Goal: Task Accomplishment & Management: Manage account settings

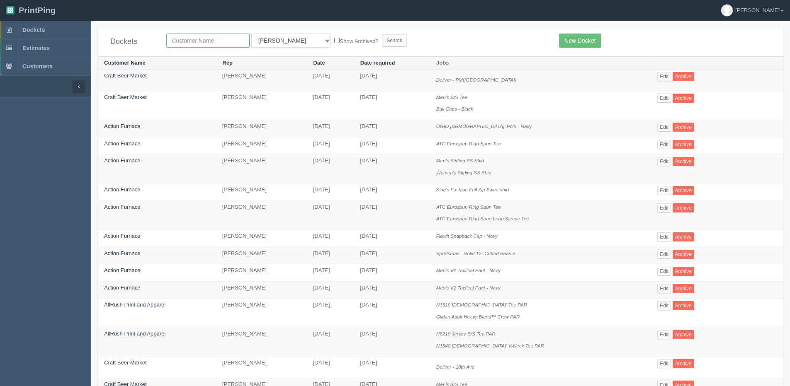
click at [178, 44] on input "text" at bounding box center [207, 41] width 83 height 14
type input "action"
click at [382, 34] on input "Search" at bounding box center [394, 40] width 25 height 12
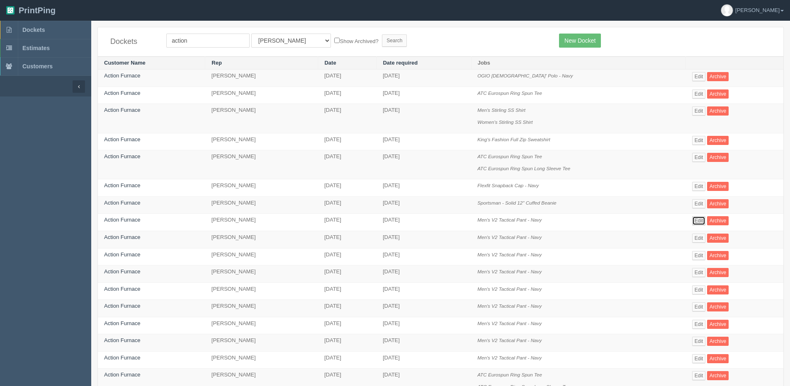
click at [697, 218] on link "Edit" at bounding box center [699, 220] width 14 height 9
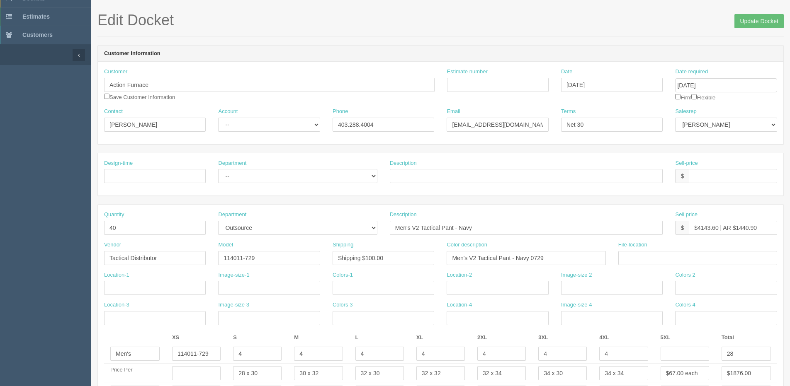
scroll to position [124, 0]
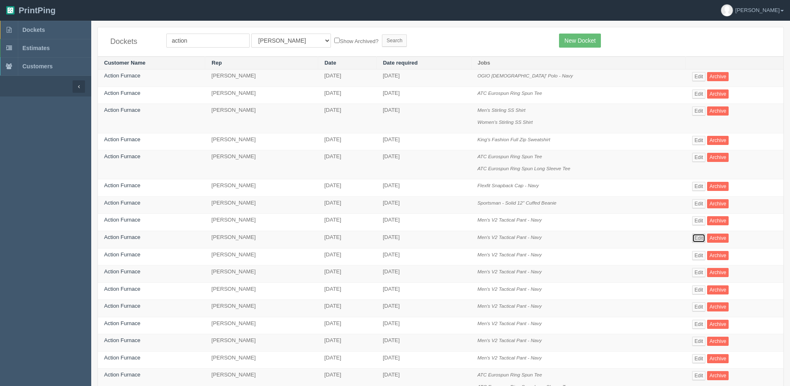
click at [700, 234] on link "Edit" at bounding box center [699, 238] width 14 height 9
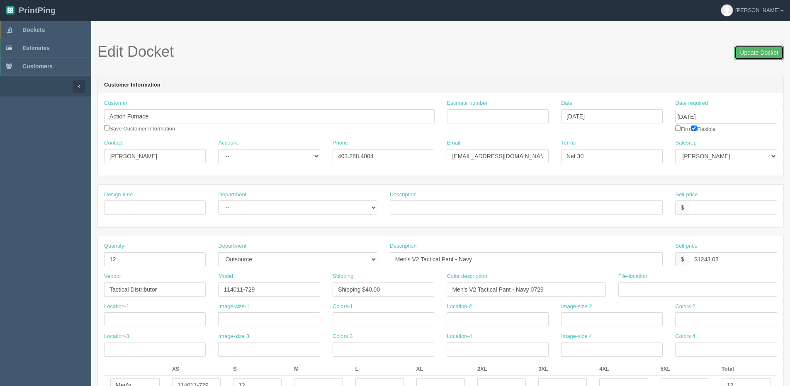
click at [744, 51] on input "Update Docket" at bounding box center [758, 53] width 49 height 14
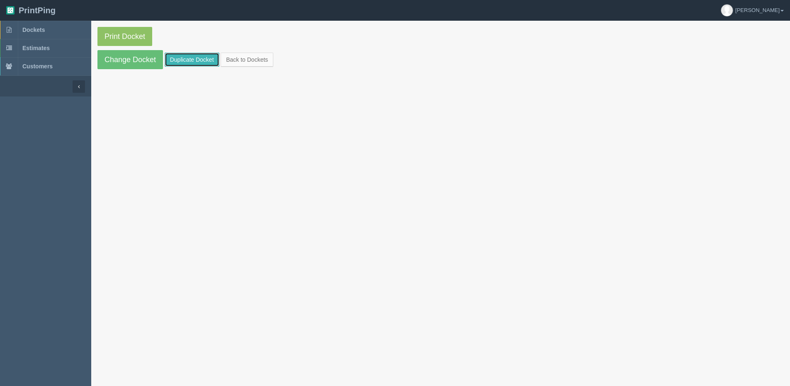
click at [191, 61] on link "Duplicate Docket" at bounding box center [192, 60] width 55 height 14
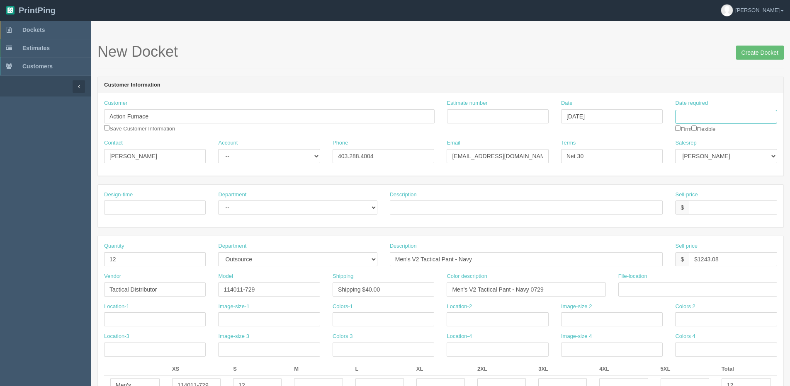
click at [729, 120] on input "Date required" at bounding box center [726, 117] width 102 height 14
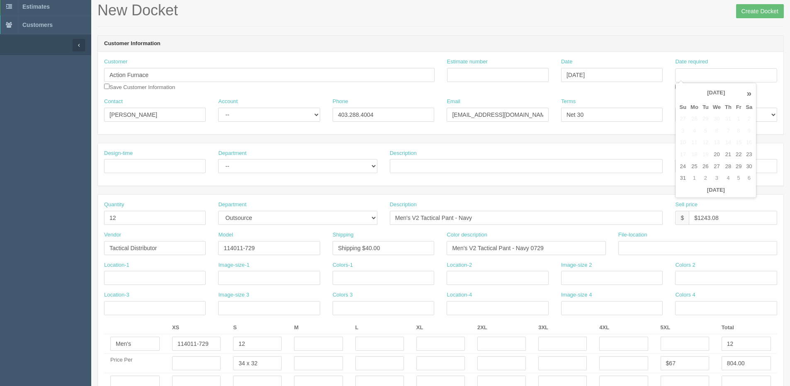
click at [749, 95] on th "»" at bounding box center [749, 93] width 11 height 17
click at [741, 143] on td "19" at bounding box center [739, 143] width 10 height 12
type input "September 19, 2025"
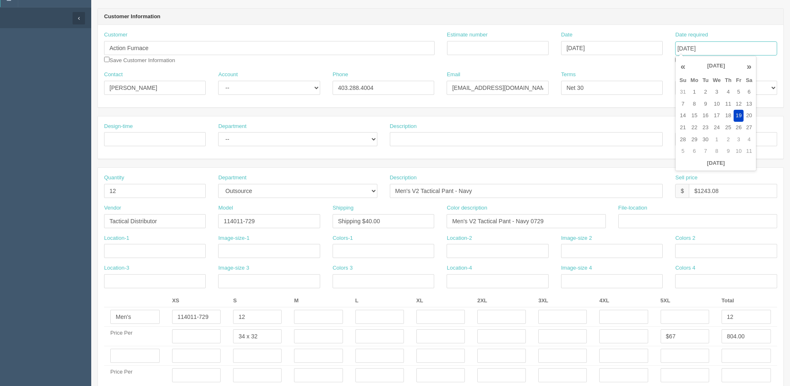
scroll to position [83, 0]
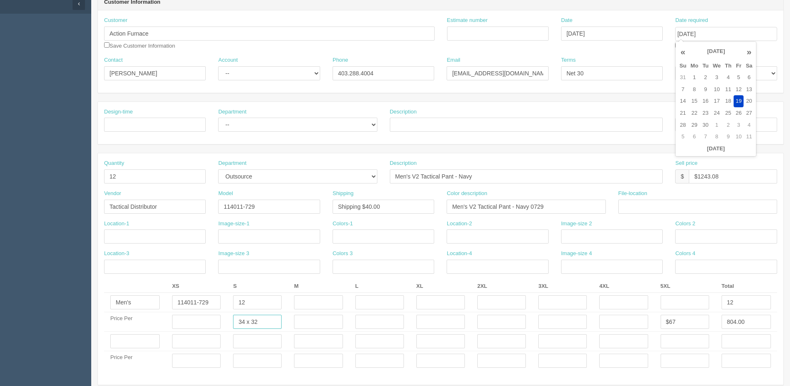
drag, startPoint x: 271, startPoint y: 326, endPoint x: 206, endPoint y: 324, distance: 65.5
click at [206, 324] on tr "Price Per 34 x 32 $67 804.00" at bounding box center [440, 322] width 673 height 19
click at [313, 321] on input "text" at bounding box center [318, 322] width 49 height 14
paste input "34 x 32"
type input "34 x 32"
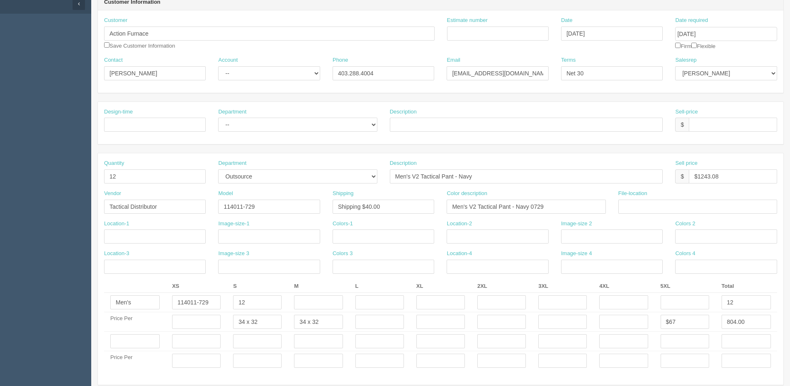
click at [354, 321] on td at bounding box center [379, 322] width 61 height 19
click at [380, 323] on input "text" at bounding box center [379, 322] width 49 height 14
drag, startPoint x: 380, startPoint y: 323, endPoint x: 368, endPoint y: 321, distance: 12.2
click at [368, 321] on input "text" at bounding box center [379, 322] width 49 height 14
click at [383, 325] on input "text" at bounding box center [379, 322] width 49 height 14
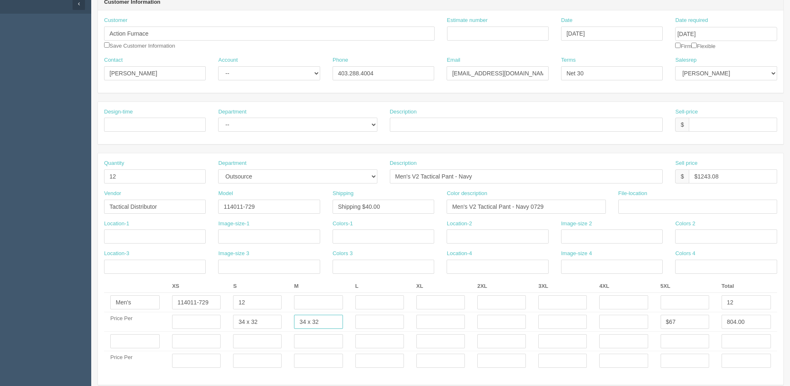
drag, startPoint x: 326, startPoint y: 322, endPoint x: 337, endPoint y: 314, distance: 13.4
click at [262, 322] on tr "Price Per 34 x 32 34 x 32 $67 804.00" at bounding box center [440, 322] width 673 height 19
click at [374, 324] on input "text" at bounding box center [379, 322] width 49 height 14
paste input "34 x 32"
type input "34 x 32"
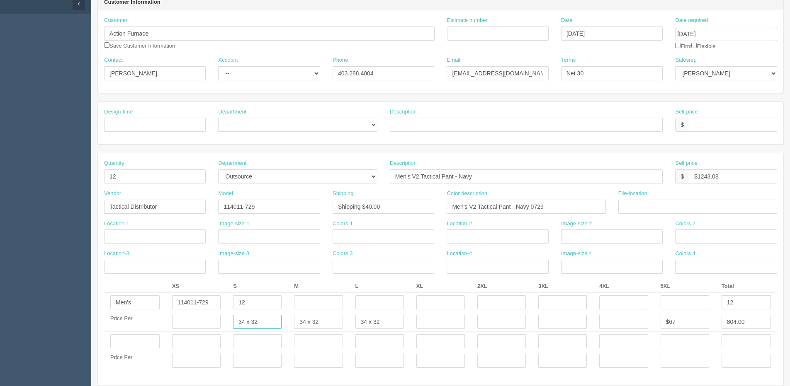
drag, startPoint x: 255, startPoint y: 322, endPoint x: 242, endPoint y: 313, distance: 15.5
click at [274, 320] on input "34 x 32" at bounding box center [257, 322] width 49 height 14
drag, startPoint x: 254, startPoint y: 321, endPoint x: 279, endPoint y: 321, distance: 24.5
click at [281, 319] on input "34 x 30" at bounding box center [257, 322] width 49 height 14
type input "34 x 32"
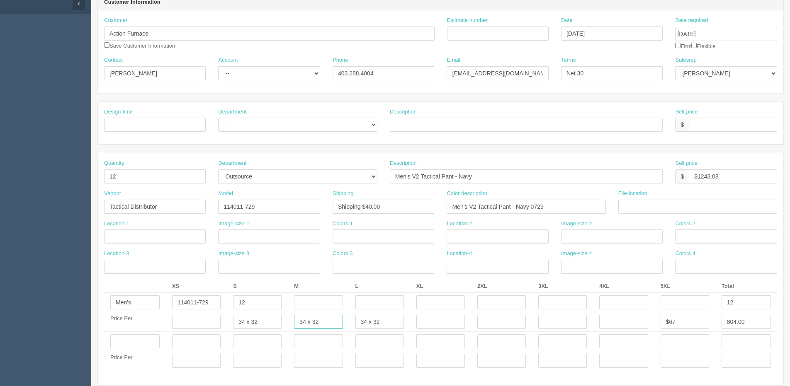
drag, startPoint x: 311, startPoint y: 323, endPoint x: 365, endPoint y: 318, distance: 53.7
click at [369, 318] on tr "Price Per 34 x 32 34 x 32 34 x 32 $67 804.00" at bounding box center [440, 322] width 673 height 19
click at [301, 326] on input "34 x 32" at bounding box center [318, 322] width 49 height 14
drag, startPoint x: 305, startPoint y: 323, endPoint x: 335, endPoint y: 319, distance: 29.6
click at [335, 319] on input "34 x 32" at bounding box center [318, 322] width 49 height 14
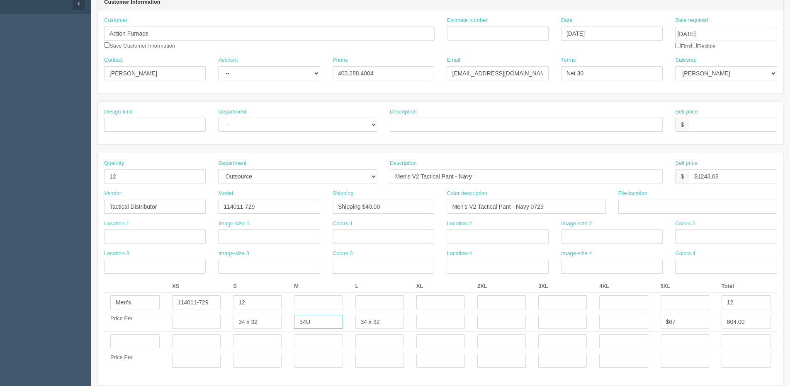
type input "34U"
click at [363, 319] on input "34 x 32" at bounding box center [379, 322] width 49 height 14
type input "36 x 32"
drag, startPoint x: 242, startPoint y: 304, endPoint x: 247, endPoint y: 306, distance: 5.6
click at [230, 306] on td "12" at bounding box center [257, 302] width 61 height 19
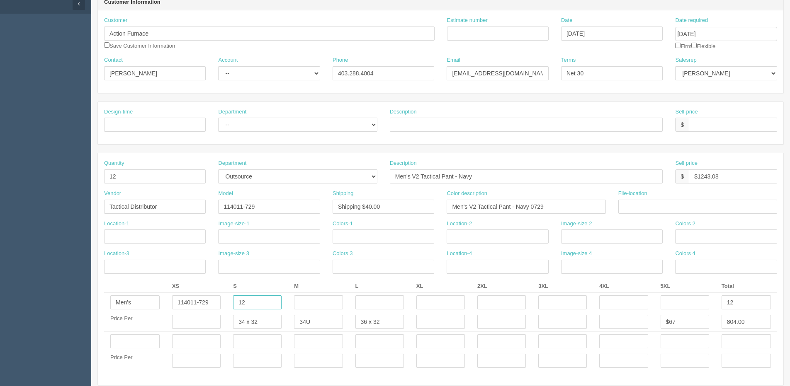
drag, startPoint x: 258, startPoint y: 306, endPoint x: 179, endPoint y: 301, distance: 79.0
click at [179, 301] on tr "Men's 114011-729 12 12" at bounding box center [440, 302] width 673 height 19
type input "4"
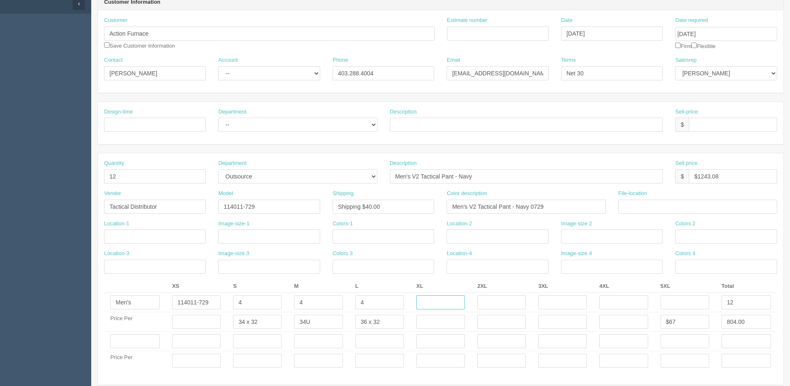
scroll to position [0, 0]
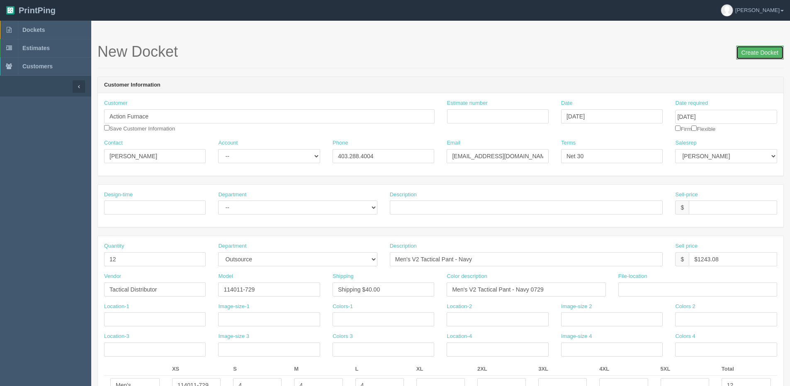
click at [747, 53] on input "Create Docket" at bounding box center [760, 53] width 48 height 14
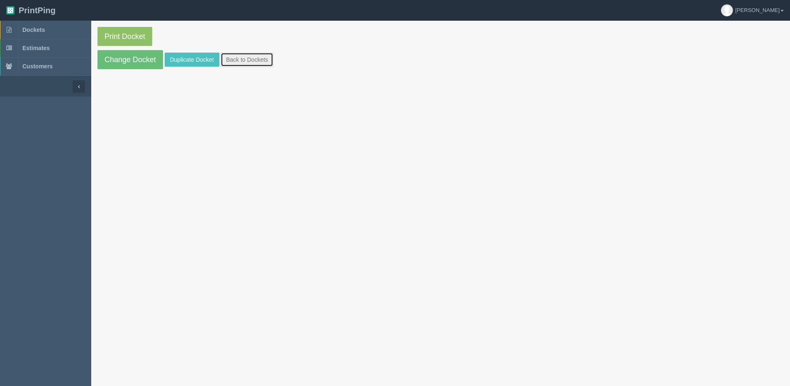
click at [250, 60] on link "Back to Dockets" at bounding box center [247, 60] width 53 height 14
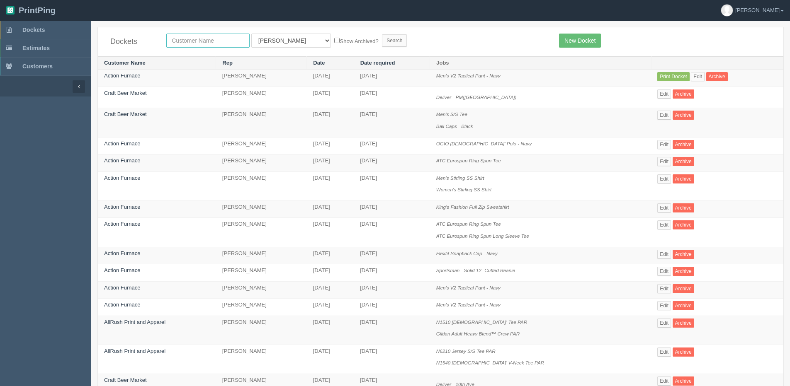
click at [214, 36] on input "text" at bounding box center [207, 41] width 83 height 14
type input "action"
click at [382, 34] on input "Search" at bounding box center [394, 40] width 25 height 12
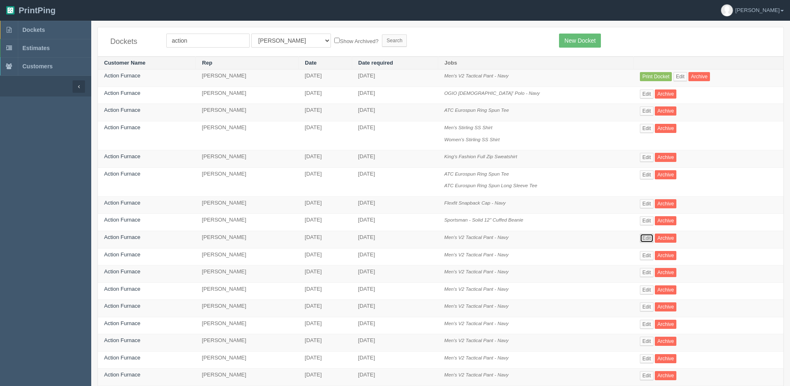
click at [646, 239] on link "Edit" at bounding box center [647, 238] width 14 height 9
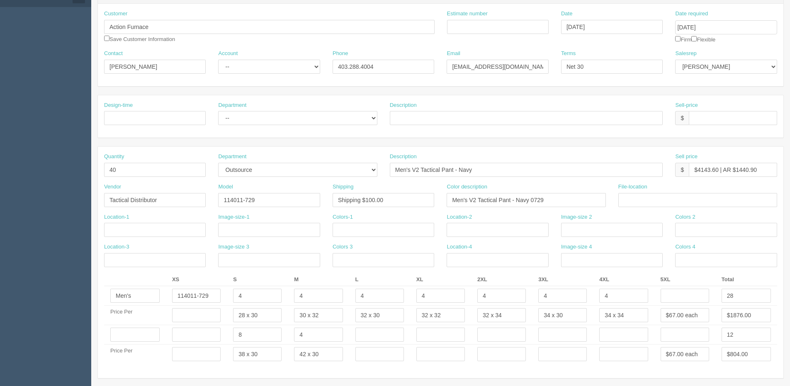
scroll to position [124, 0]
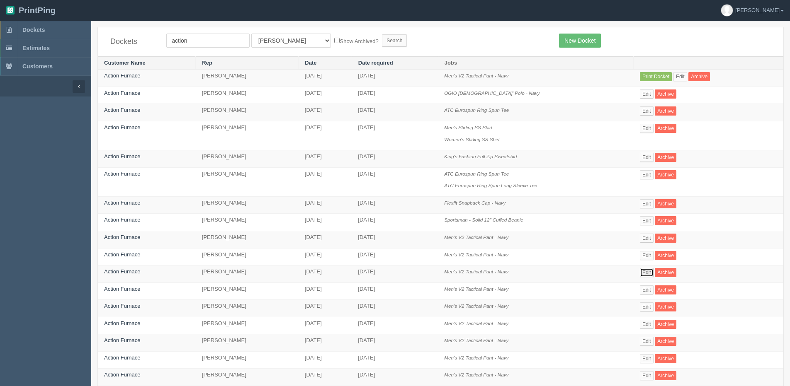
click at [646, 275] on link "Edit" at bounding box center [647, 272] width 14 height 9
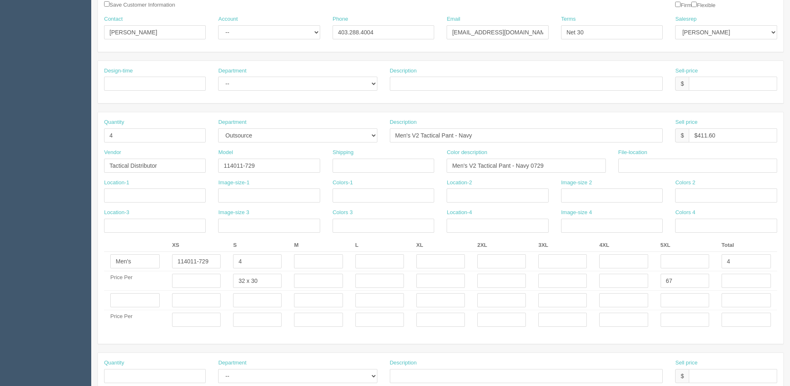
scroll to position [124, 0]
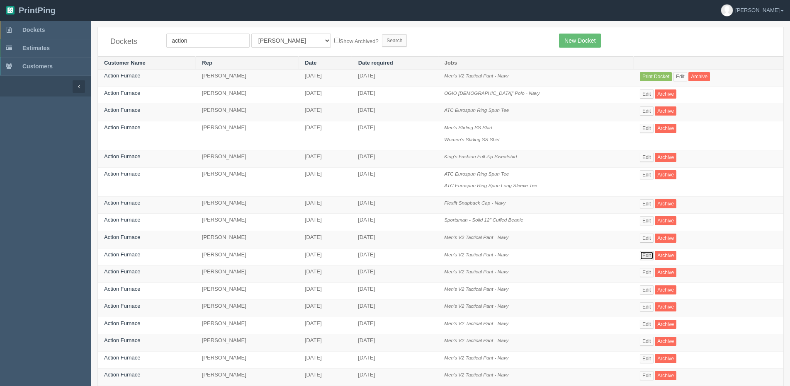
click at [649, 255] on link "Edit" at bounding box center [647, 255] width 14 height 9
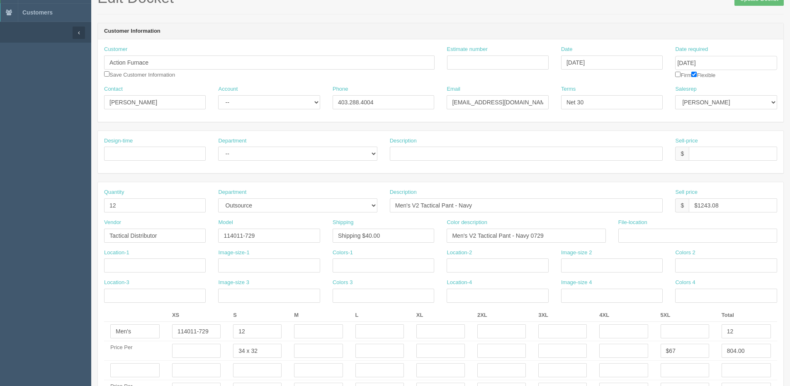
scroll to position [124, 0]
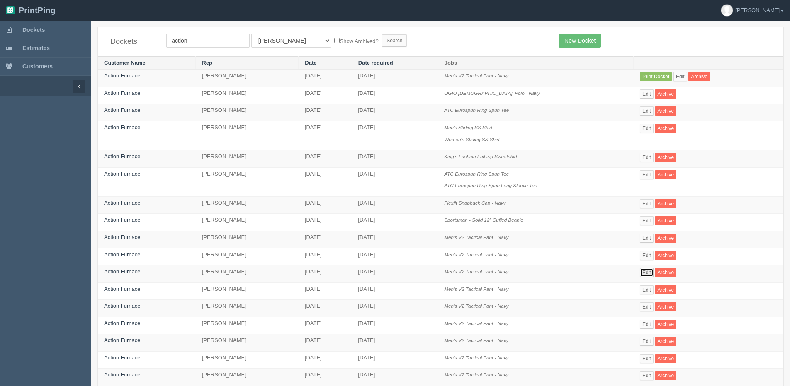
click at [643, 273] on link "Edit" at bounding box center [647, 272] width 14 height 9
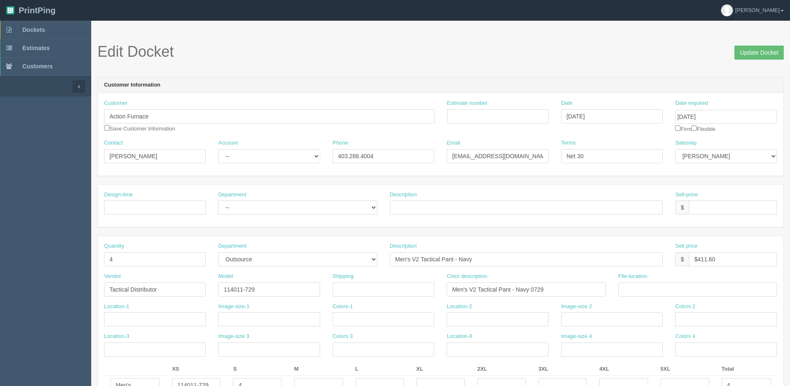
scroll to position [166, 0]
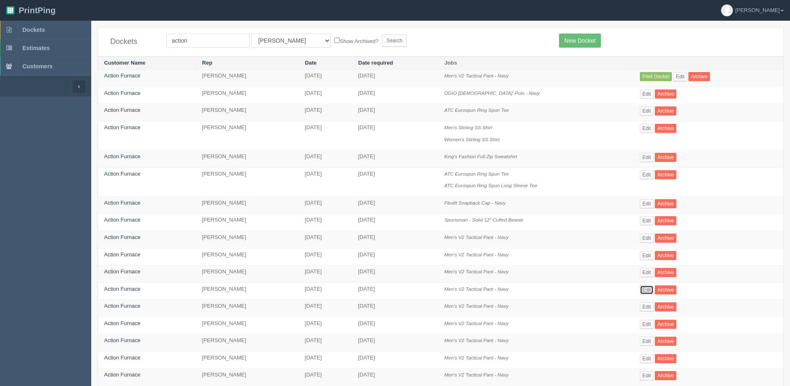
click at [645, 292] on link "Edit" at bounding box center [647, 290] width 14 height 9
click at [647, 307] on link "Edit" at bounding box center [647, 307] width 14 height 9
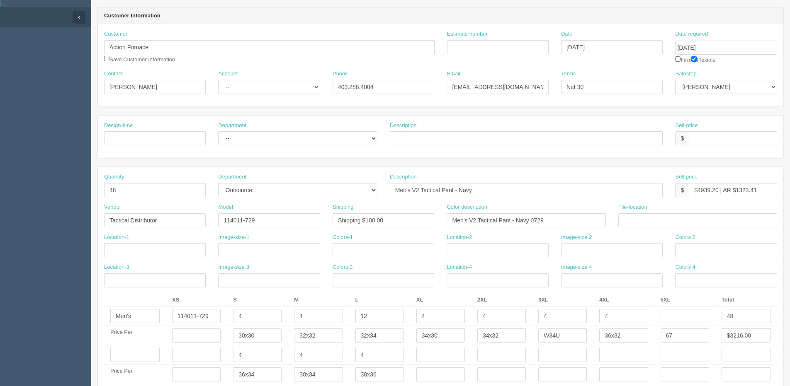
scroll to position [83, 0]
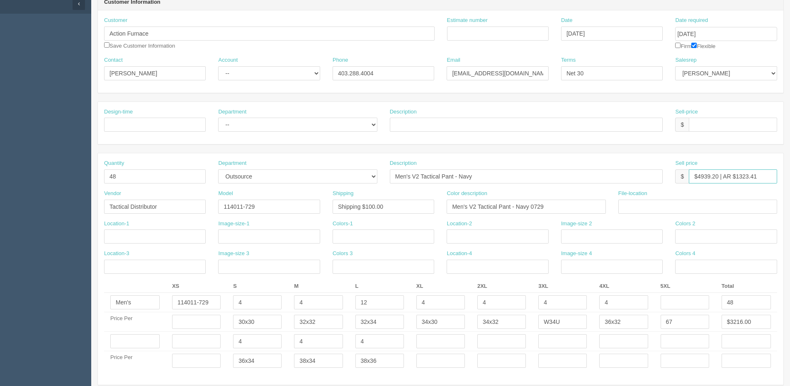
drag, startPoint x: 698, startPoint y: 177, endPoint x: 718, endPoint y: 177, distance: 19.9
click at [718, 177] on input "$4939.20 | AR $1323.41" at bounding box center [733, 177] width 88 height 14
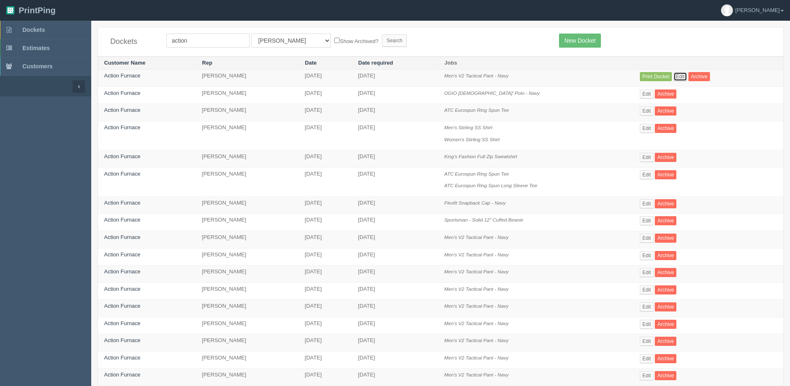
click at [681, 79] on link "Edit" at bounding box center [680, 76] width 14 height 9
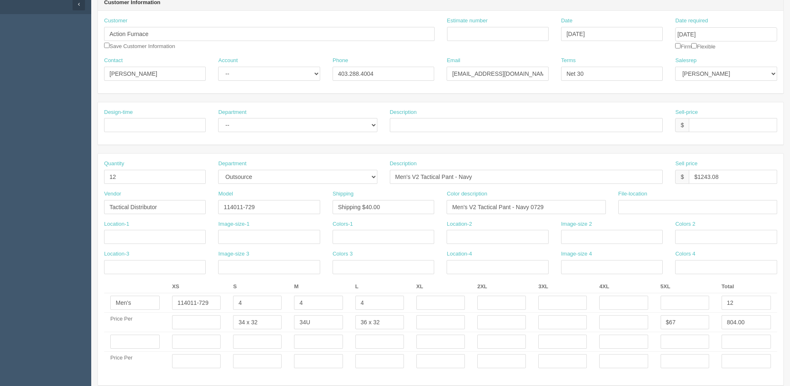
scroll to position [83, 0]
drag, startPoint x: 698, startPoint y: 177, endPoint x: 794, endPoint y: 162, distance: 97.0
click at [790, 162] on html "PrintPing Dan Edit account ( dan@arapparel.ca ) Logout Dockets Estimates" at bounding box center [395, 330] width 790 height 826
drag, startPoint x: 735, startPoint y: 177, endPoint x: 794, endPoint y: 147, distance: 66.4
click at [790, 147] on html "PrintPing Dan Edit account ( dan@arapparel.ca ) Logout Dockets Estimates" at bounding box center [395, 330] width 790 height 826
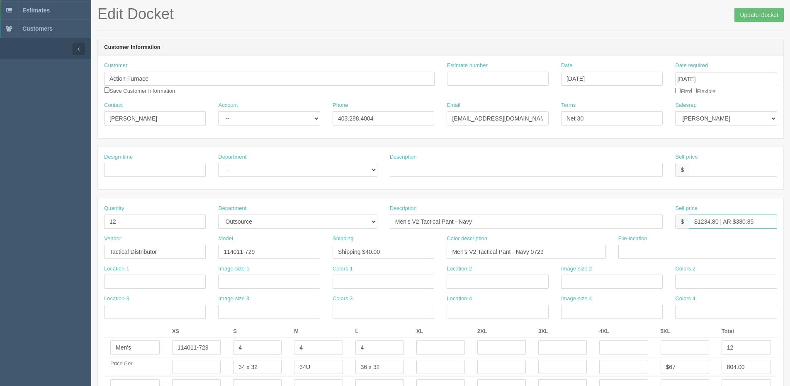
scroll to position [0, 0]
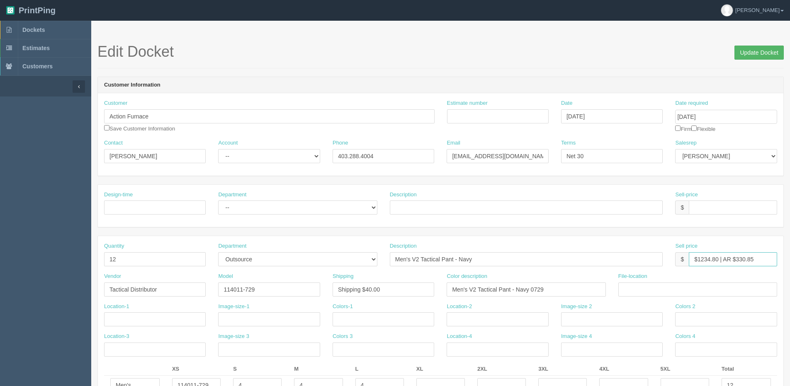
type input "$1234.80 | AR $330.85"
click at [751, 50] on input "Update Docket" at bounding box center [758, 53] width 49 height 14
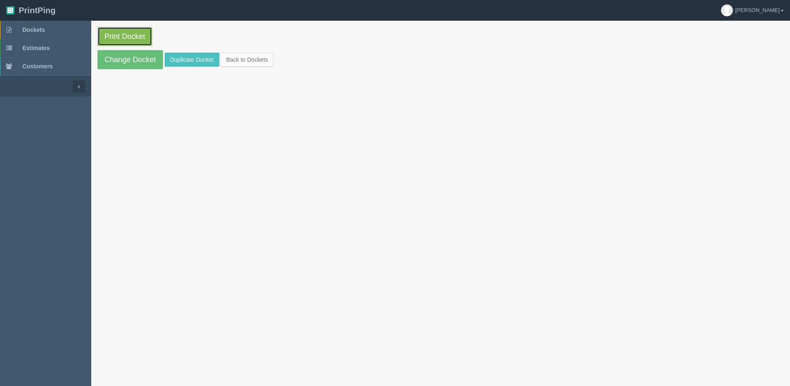
click at [117, 35] on link "Print Docket" at bounding box center [124, 36] width 55 height 19
click at [243, 53] on link "Back to Dockets" at bounding box center [247, 60] width 53 height 14
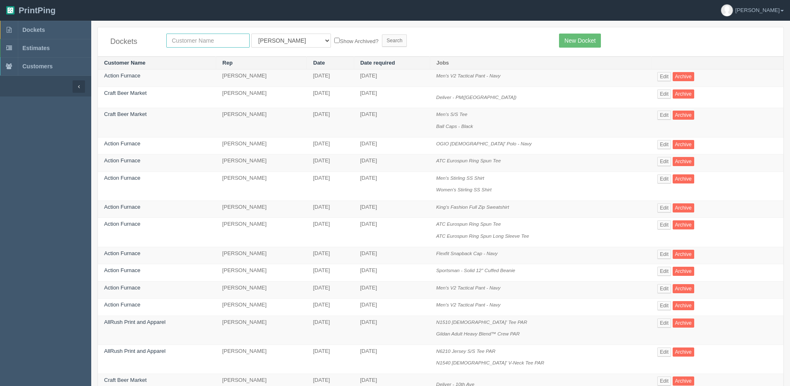
click at [202, 38] on input "text" at bounding box center [207, 41] width 83 height 14
type input "impact society"
click at [334, 40] on label "Show Archived?" at bounding box center [356, 41] width 44 height 10
click at [334, 40] on input "Show Archived?" at bounding box center [336, 40] width 5 height 5
checkbox input "true"
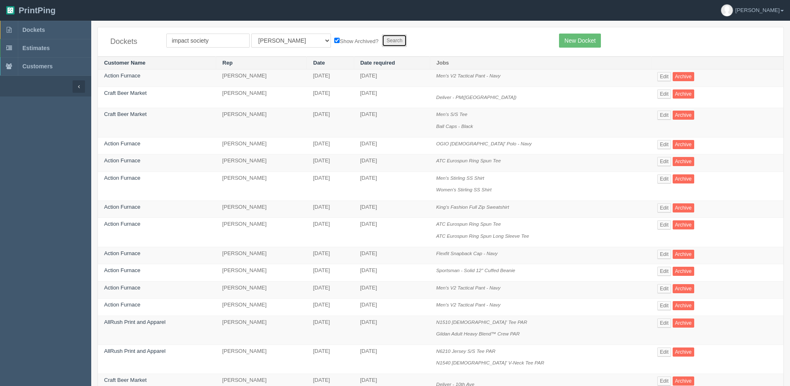
click at [382, 45] on input "Search" at bounding box center [394, 40] width 25 height 12
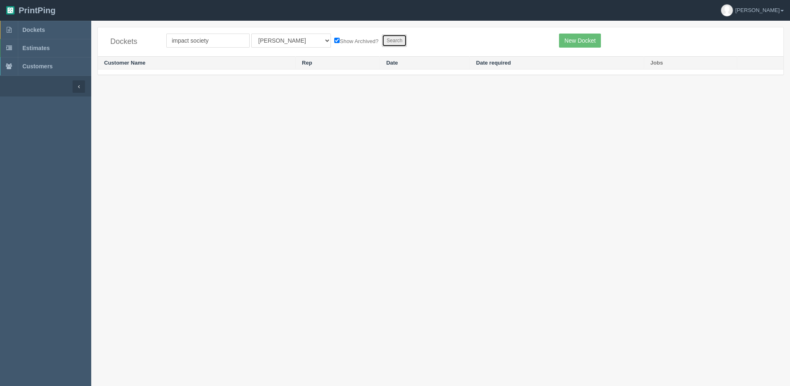
click at [382, 40] on input "Search" at bounding box center [394, 40] width 25 height 12
click at [781, 10] on b at bounding box center [781, 11] width 3 height 2
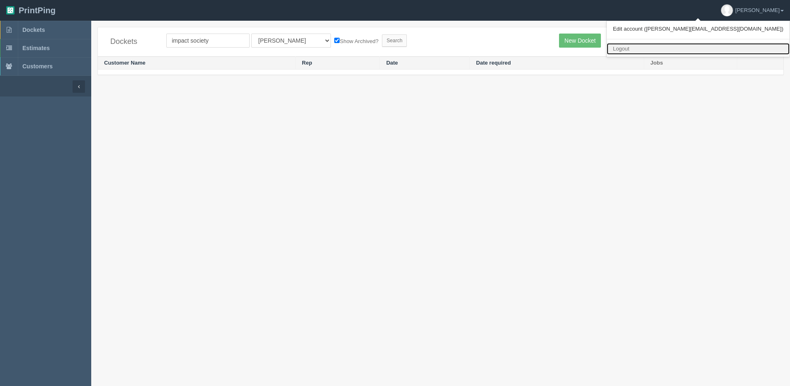
click at [726, 52] on link "Logout" at bounding box center [698, 49] width 183 height 12
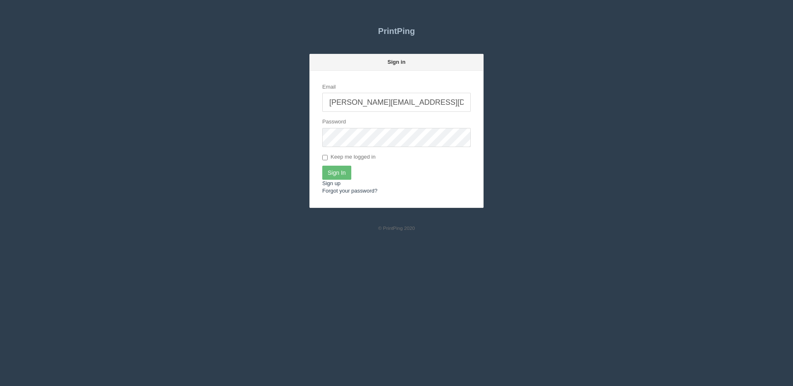
click at [397, 97] on input "[PERSON_NAME][EMAIL_ADDRESS][DOMAIN_NAME]" at bounding box center [396, 102] width 148 height 19
type input "[PERSON_NAME][EMAIL_ADDRESS][DOMAIN_NAME]"
click at [342, 168] on input "Sign In" at bounding box center [336, 173] width 29 height 14
